Goal: Task Accomplishment & Management: Use online tool/utility

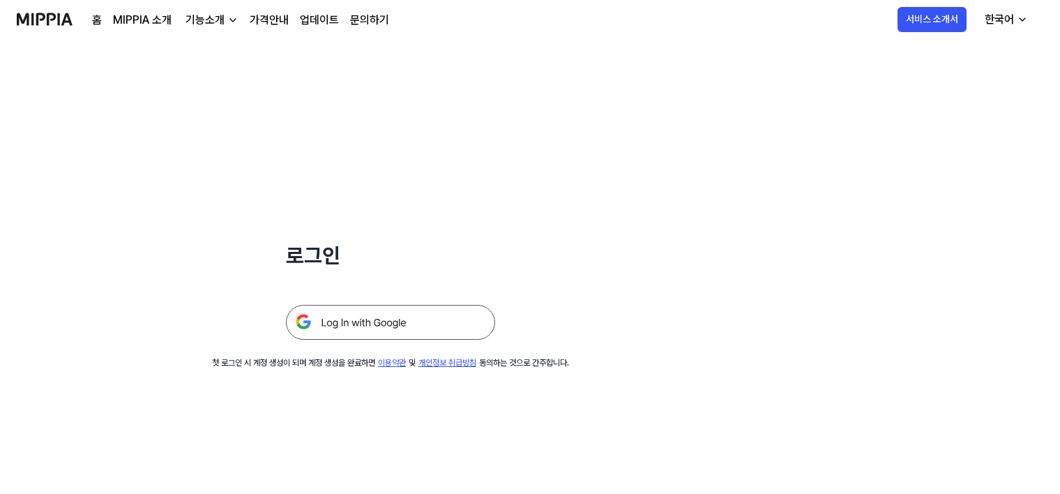
click at [384, 324] on img at bounding box center [390, 322] width 209 height 35
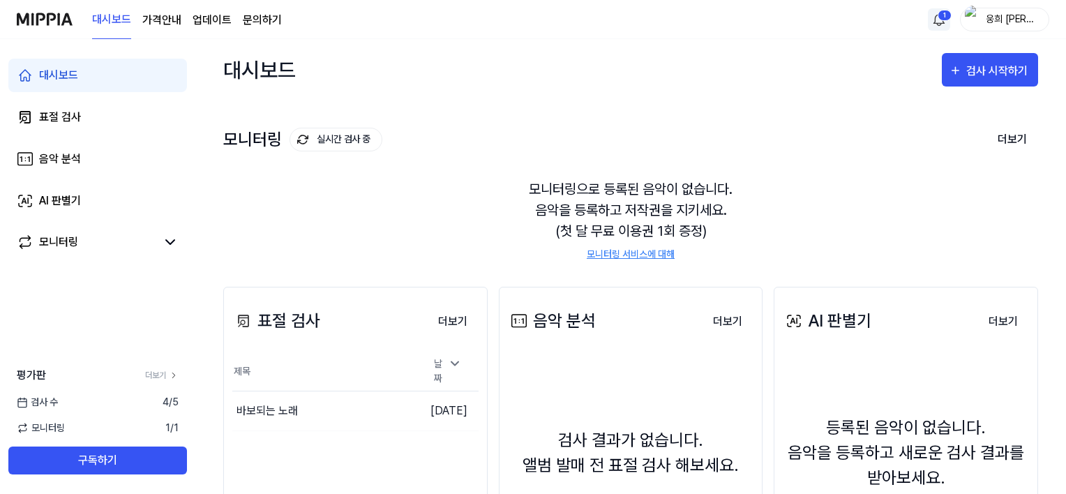
click at [929, 15] on html "대시보드 가격안내 업데이트 문의하기 1 웅희 [PERSON_NAME] 대시보드 표절 검사 음악 분석 AI 판별기 모니터링 평가판 더보기 검사 …" at bounding box center [533, 247] width 1066 height 494
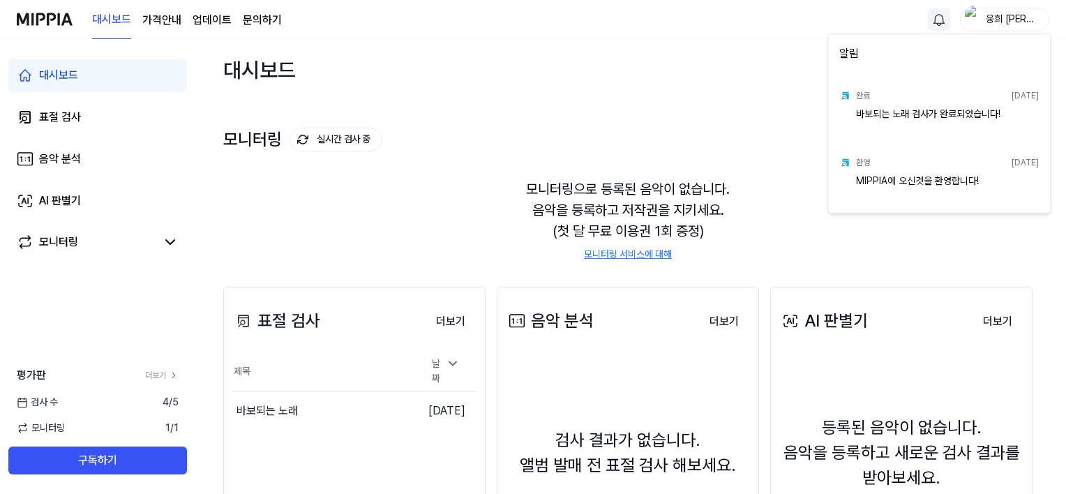
drag, startPoint x: 746, startPoint y: 78, endPoint x: 724, endPoint y: 83, distance: 22.2
click at [745, 78] on html "대시보드 가격안내 업데이트 문의하기 웅희 [PERSON_NAME] 대시보드 표절 검사 음악 분석 AI 판별기 모니터링 평가판 더보기 검사 [D…" at bounding box center [533, 247] width 1066 height 494
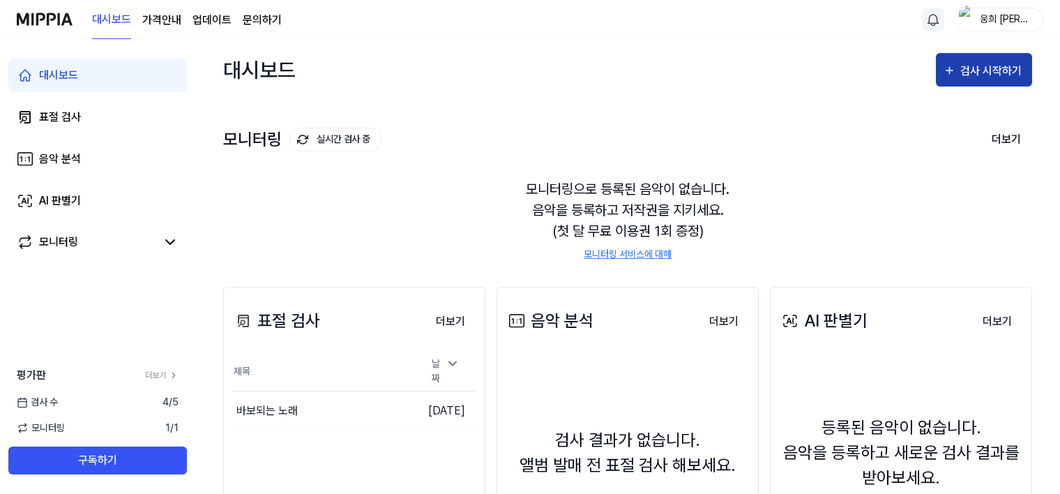
click at [982, 63] on div "검사 시작하기" at bounding box center [993, 71] width 65 height 18
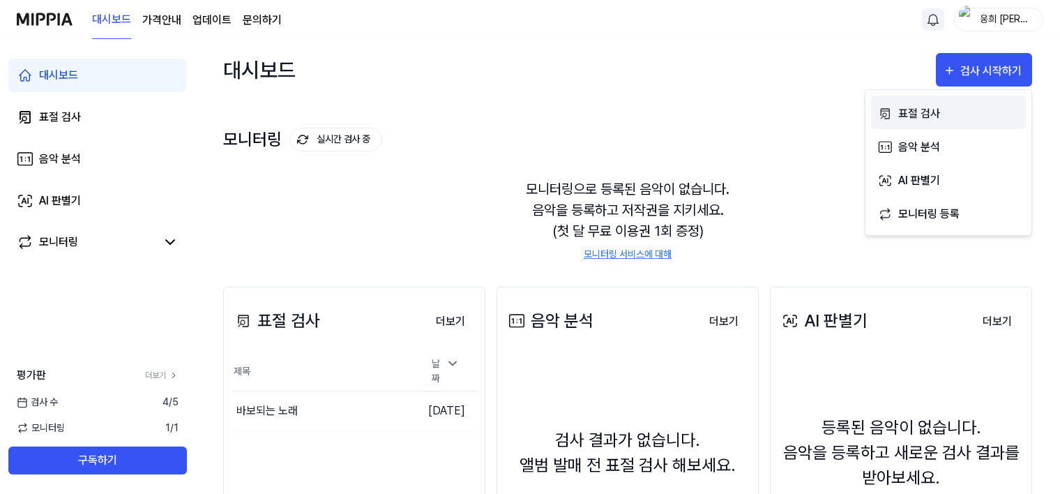
click at [911, 112] on div "표절 검사" at bounding box center [958, 114] width 121 height 18
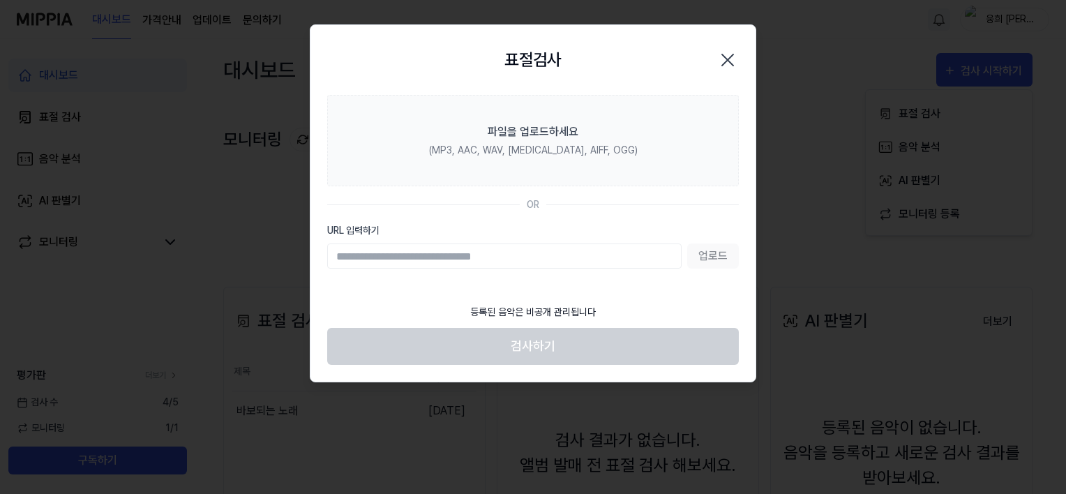
paste input "**********"
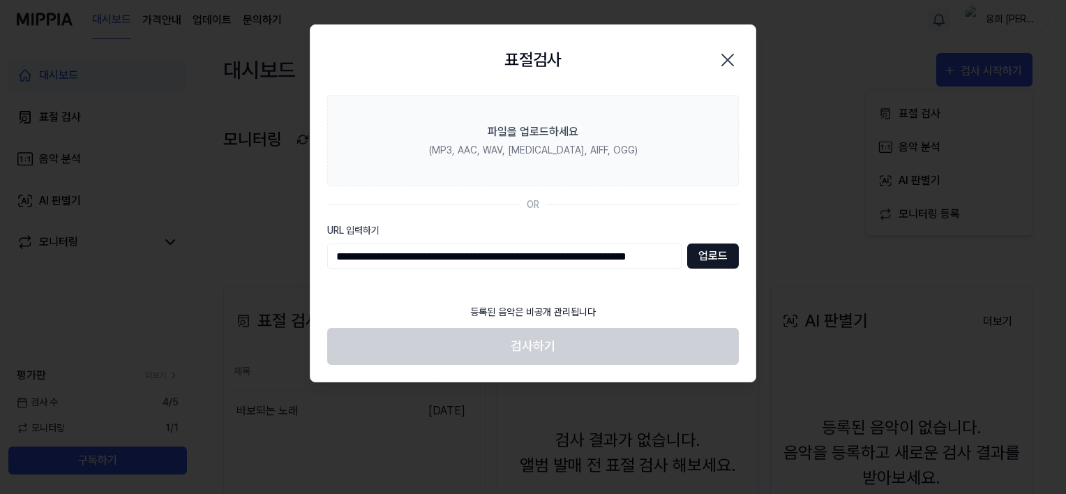
scroll to position [0, 59]
type input "**********"
click at [706, 253] on button "업로드" at bounding box center [714, 255] width 52 height 25
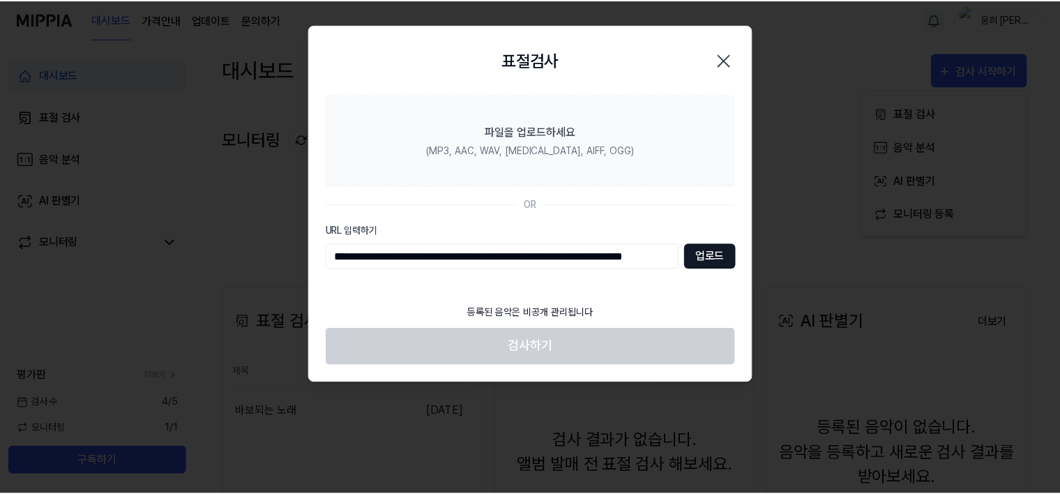
scroll to position [0, 0]
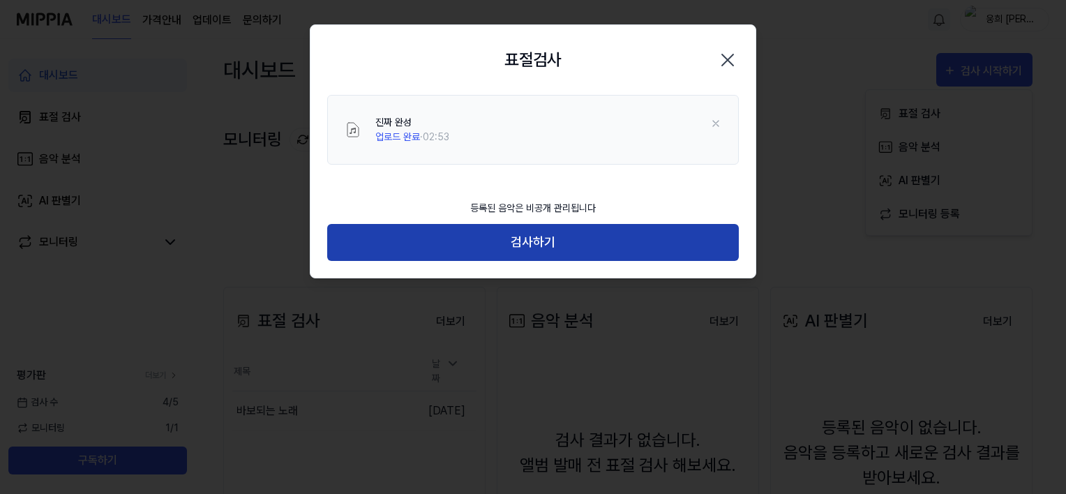
click at [582, 251] on button "검사하기" at bounding box center [533, 242] width 412 height 37
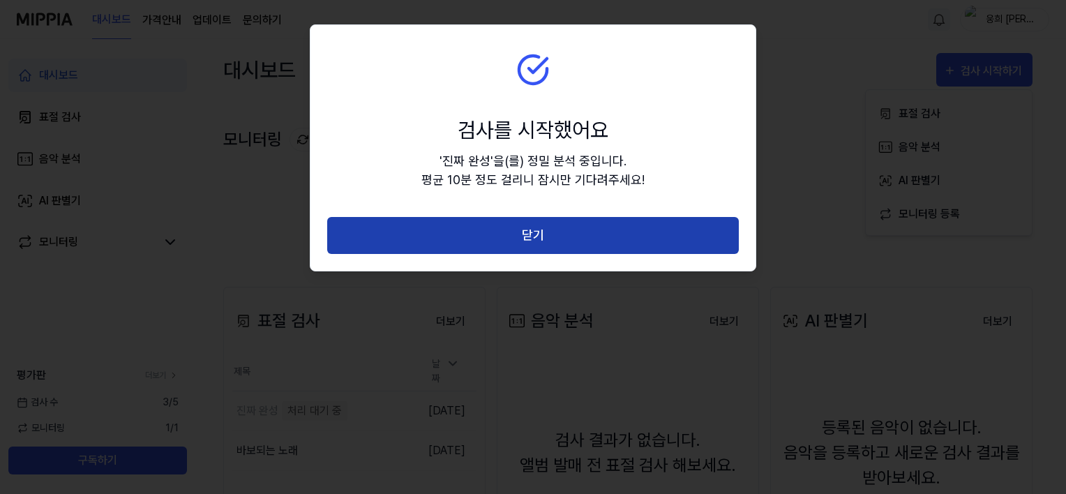
click at [571, 237] on button "닫기" at bounding box center [533, 235] width 412 height 37
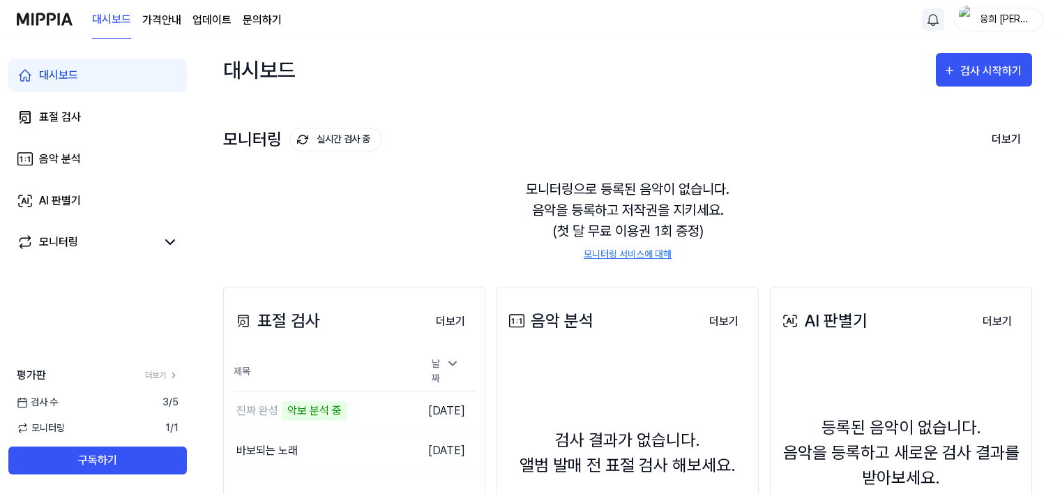
click at [548, 234] on div "모니터링으로 등록된 음악이 없습니다. 음악을 등록하고 저작권을 지키세요. (첫 달 무료 이용권 1회 증정) 모니터링 서비스에 대해" at bounding box center [627, 220] width 809 height 116
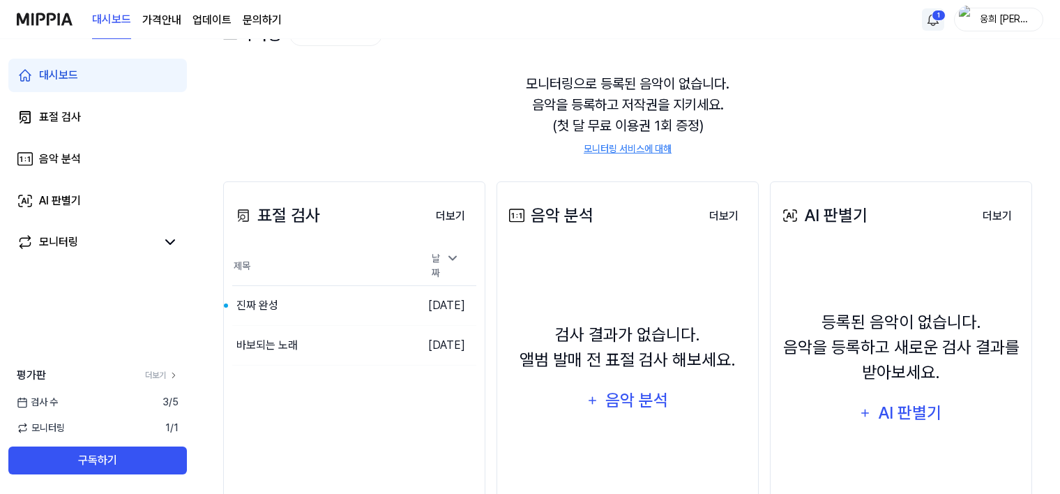
scroll to position [140, 0]
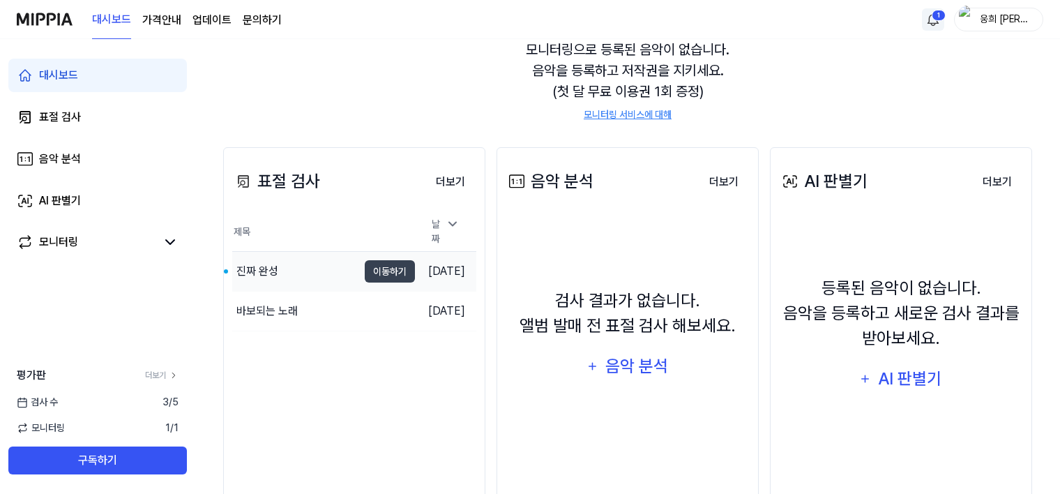
click at [303, 272] on div "진짜 완성" at bounding box center [295, 271] width 126 height 39
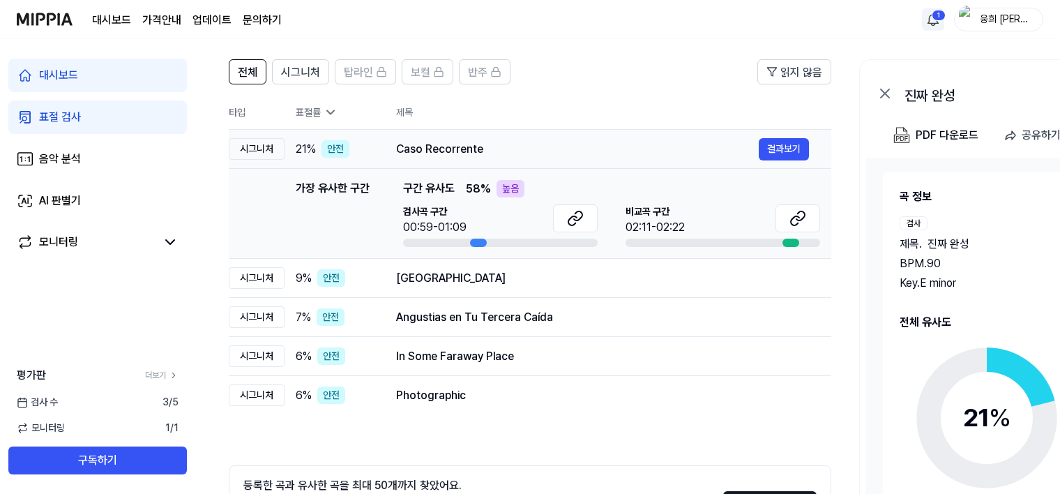
scroll to position [70, 0]
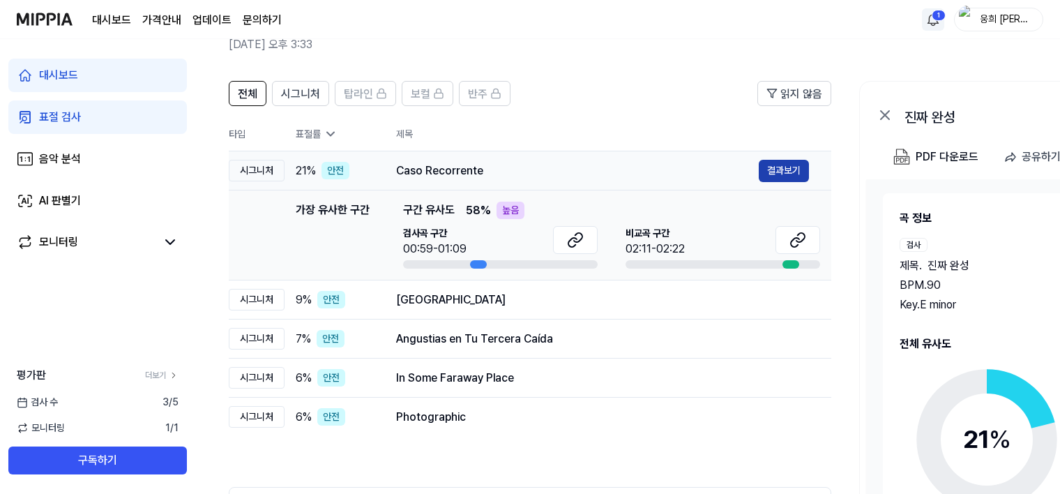
click at [762, 167] on button "결과보기" at bounding box center [784, 171] width 50 height 22
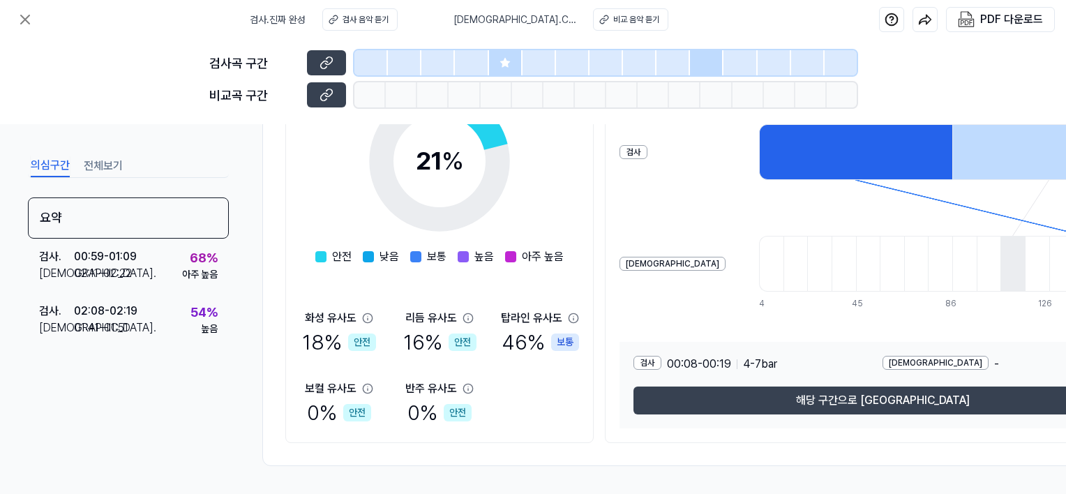
scroll to position [253, 0]
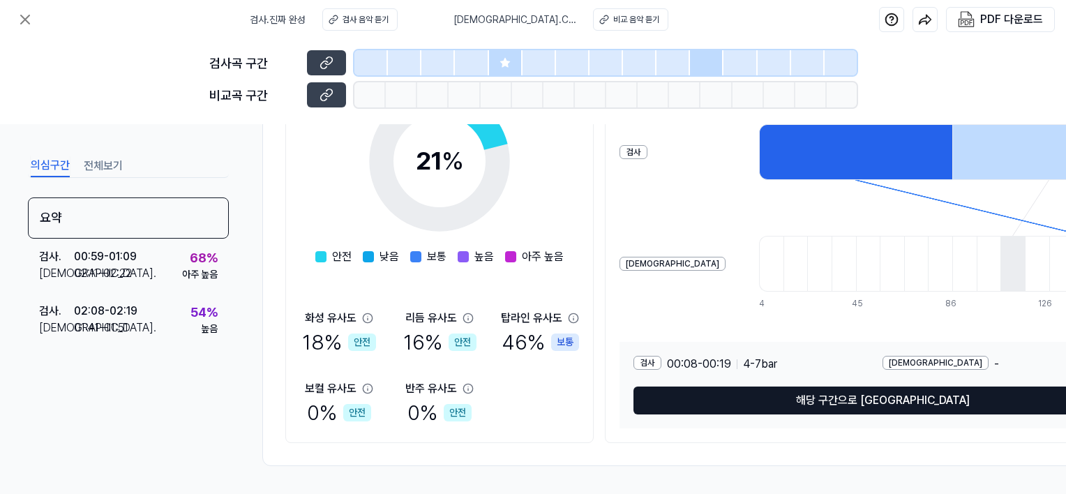
click at [834, 391] on button "해당 구간으로 [GEOGRAPHIC_DATA]" at bounding box center [882, 400] width 498 height 28
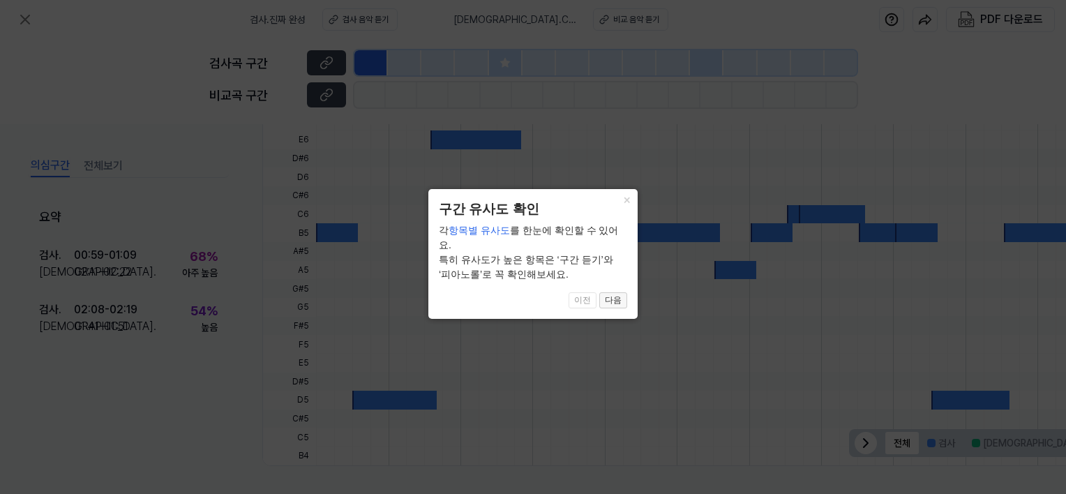
click at [611, 292] on button "다음" at bounding box center [613, 300] width 28 height 17
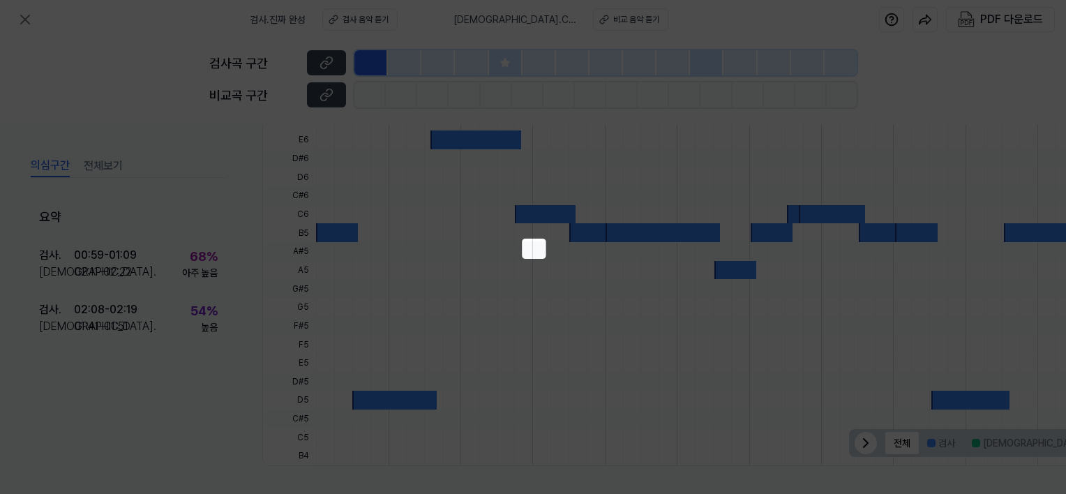
scroll to position [234, 67]
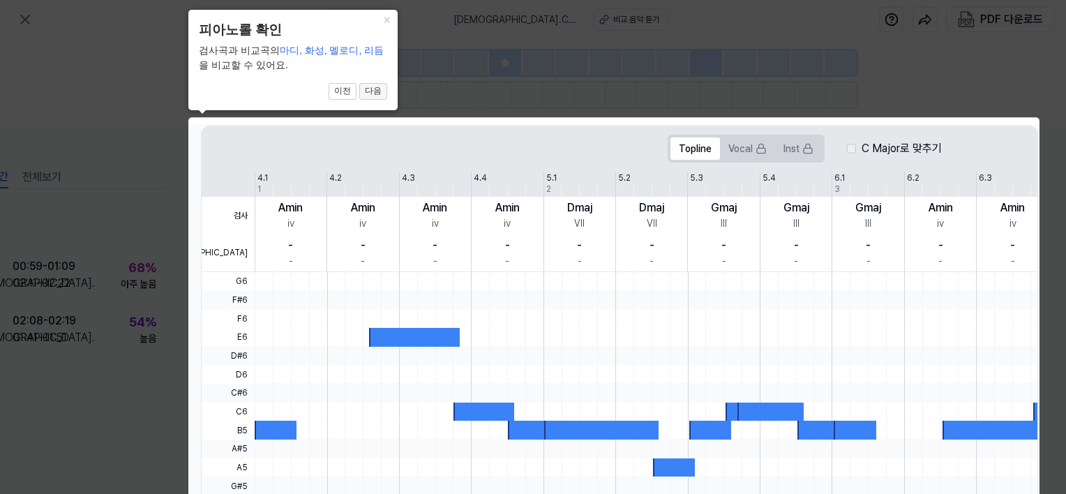
click at [375, 92] on button "다음" at bounding box center [373, 91] width 28 height 17
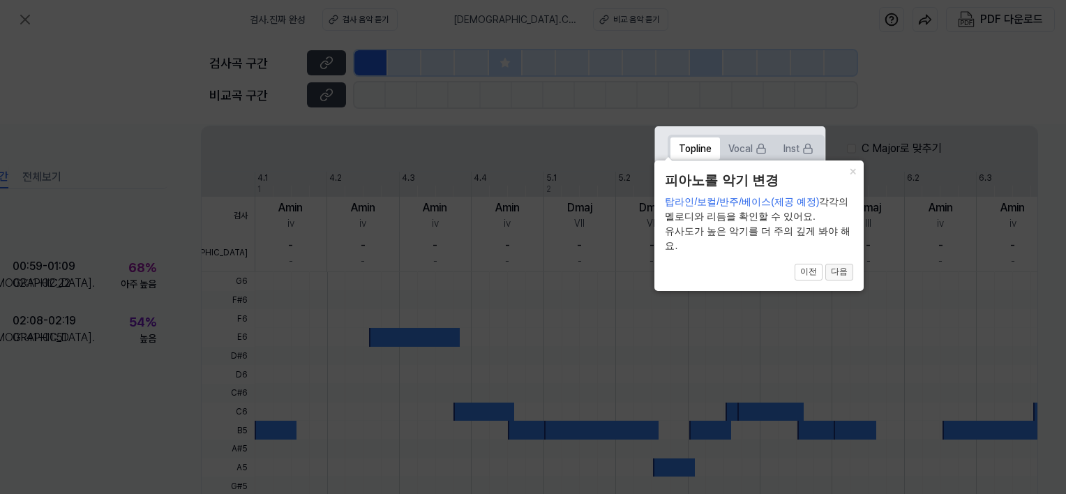
click at [834, 271] on button "다음" at bounding box center [839, 272] width 28 height 17
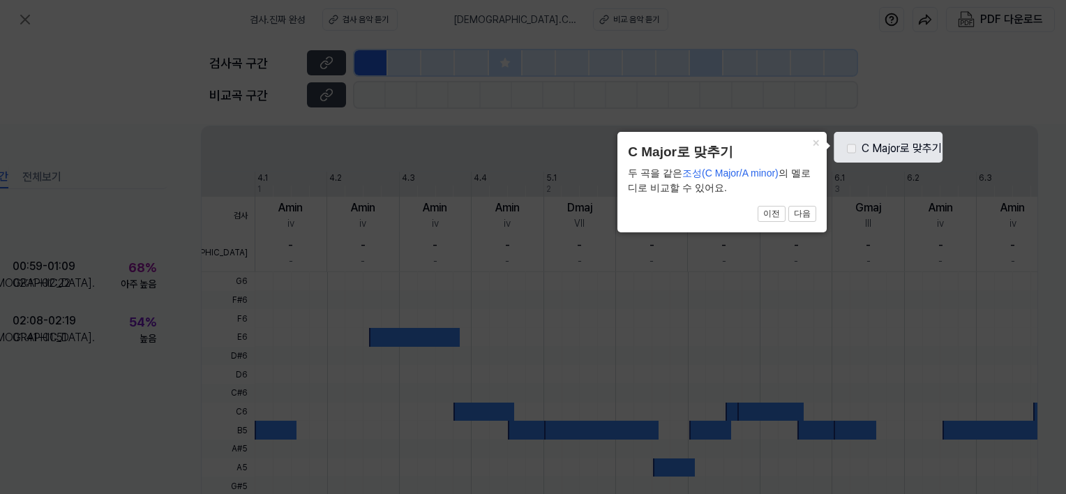
click at [767, 272] on icon at bounding box center [533, 247] width 1066 height 494
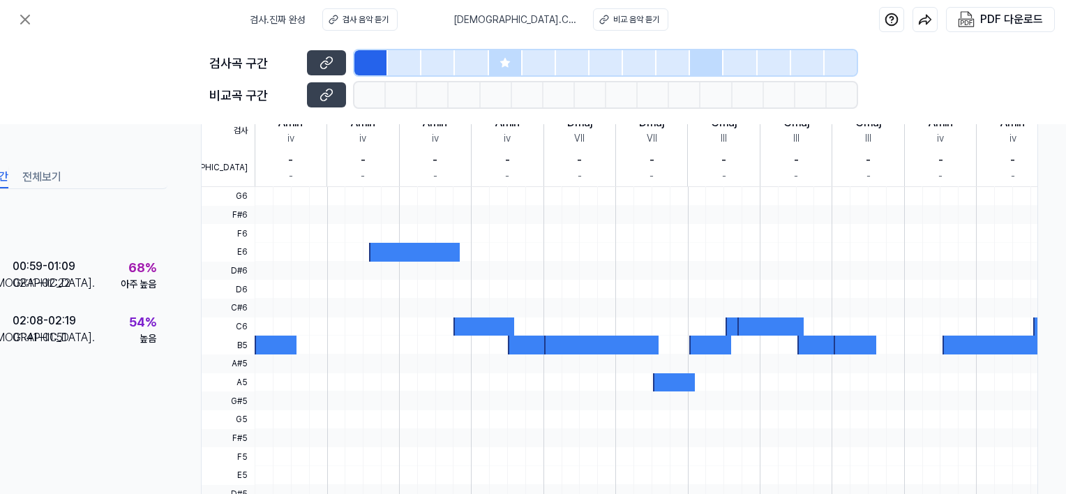
scroll to position [435, 67]
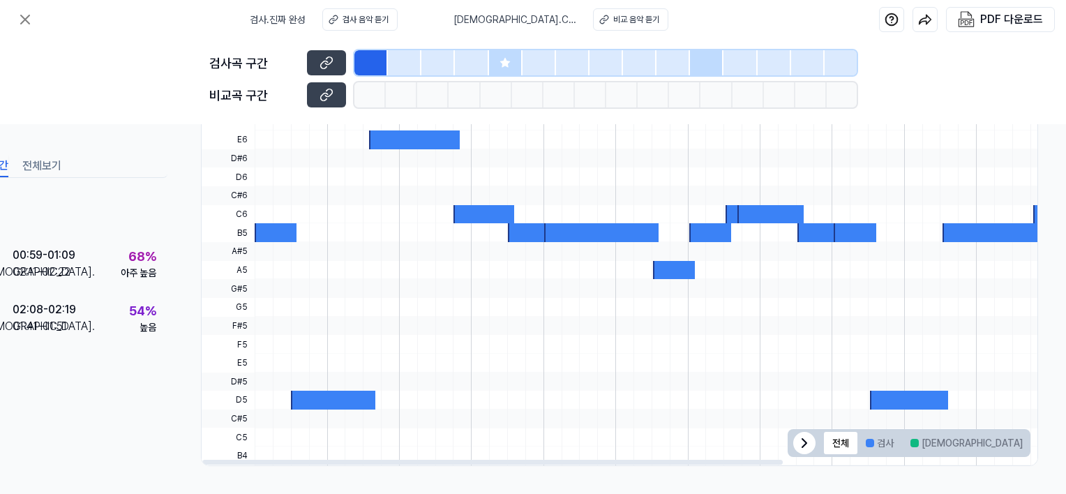
click at [257, 232] on div at bounding box center [276, 232] width 42 height 19
click at [21, 22] on icon at bounding box center [25, 19] width 17 height 17
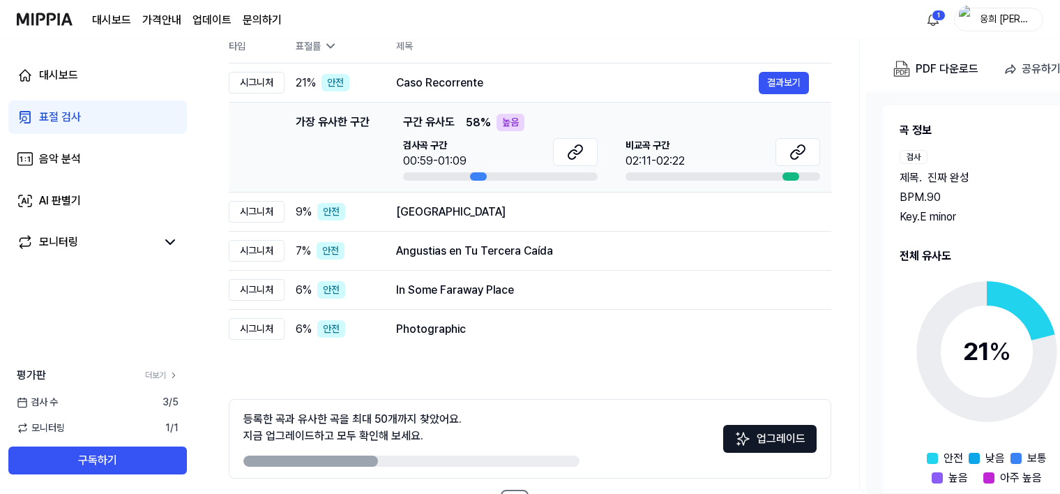
scroll to position [140, 0]
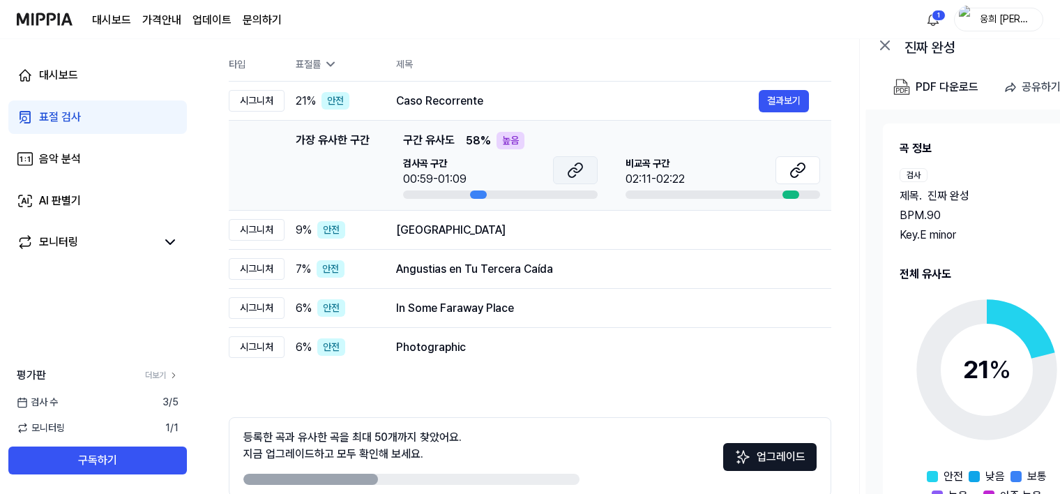
click at [562, 166] on button at bounding box center [575, 170] width 45 height 28
click at [792, 171] on icon at bounding box center [798, 170] width 17 height 17
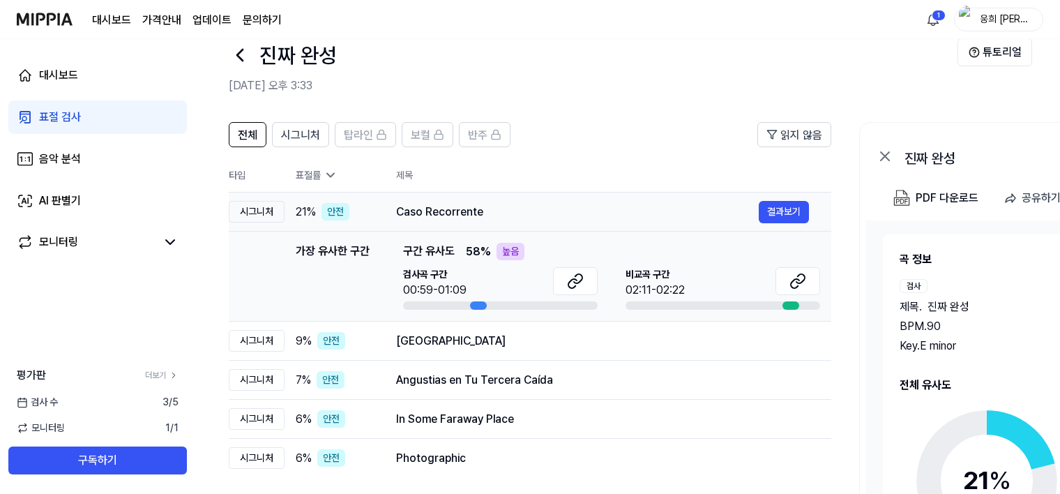
scroll to position [0, 0]
